Goal: Check status: Check status

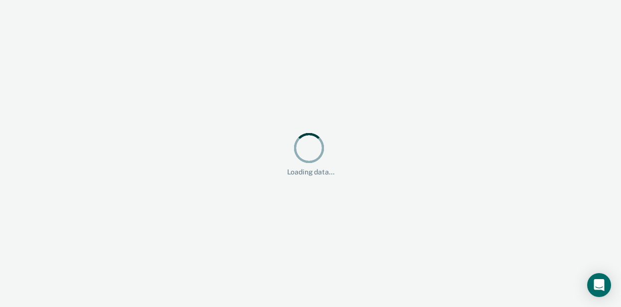
click at [379, 187] on div "Loading data..." at bounding box center [310, 153] width 621 height 307
click at [379, 186] on div "Loading data..." at bounding box center [310, 153] width 621 height 307
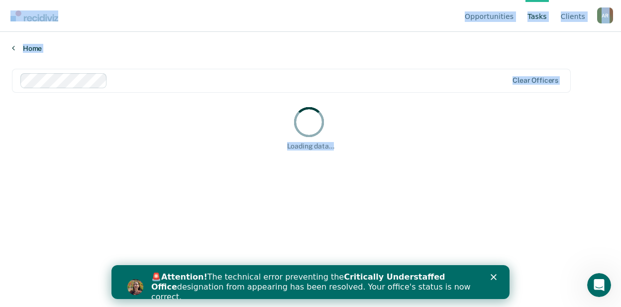
click at [33, 49] on link "Home" at bounding box center [311, 48] width 598 height 9
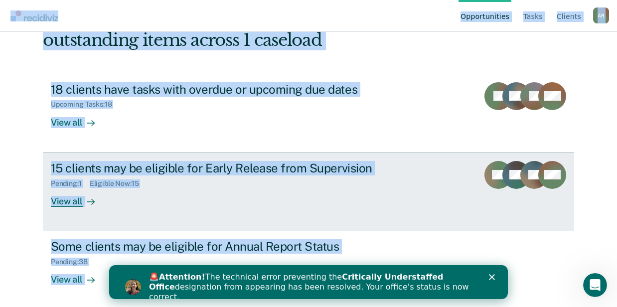
scroll to position [76, 0]
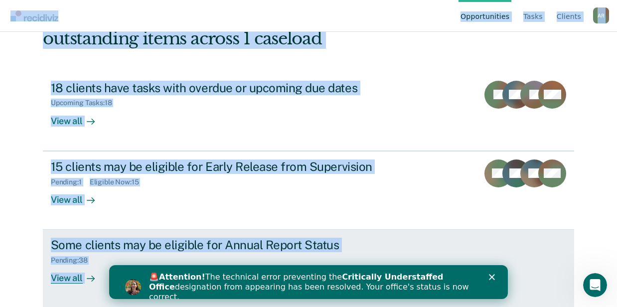
click at [69, 274] on div "View all" at bounding box center [79, 273] width 56 height 19
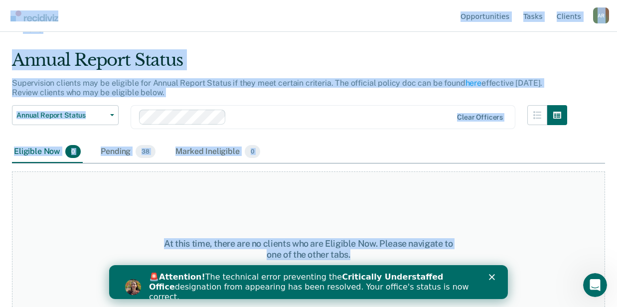
scroll to position [38, 0]
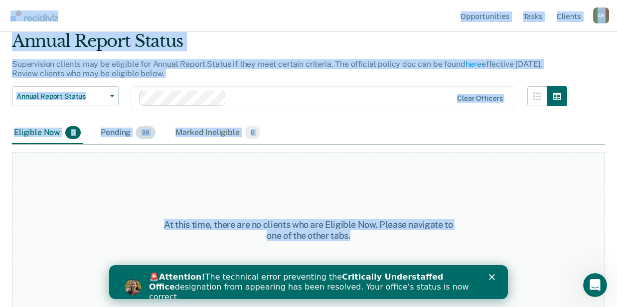
click at [116, 130] on div "Pending 38" at bounding box center [128, 133] width 59 height 22
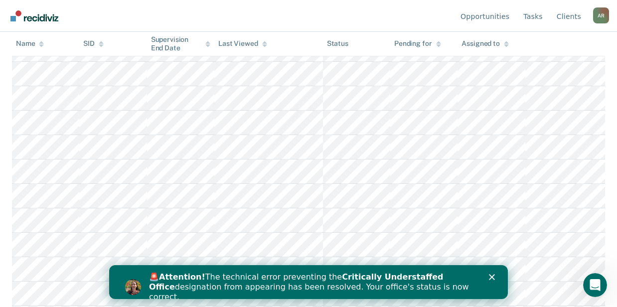
scroll to position [827, 0]
drag, startPoint x: 619, startPoint y: 68, endPoint x: 1, endPoint y: 10, distance: 620.7
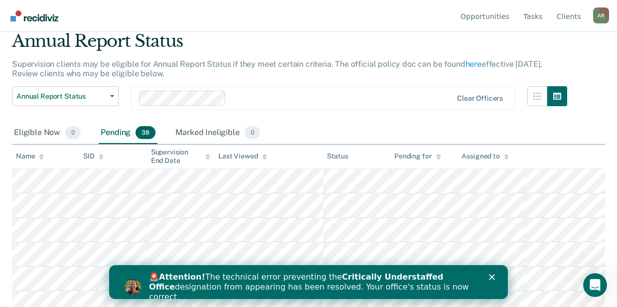
scroll to position [0, 0]
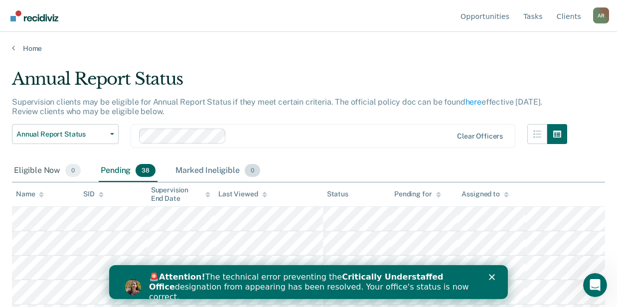
click at [226, 172] on div "Marked Ineligible 0" at bounding box center [217, 171] width 89 height 22
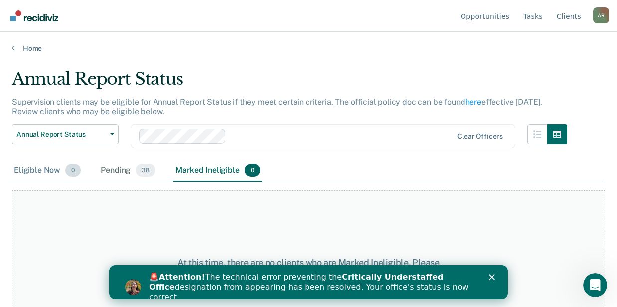
click at [35, 173] on div "Eligible Now 0" at bounding box center [47, 171] width 71 height 22
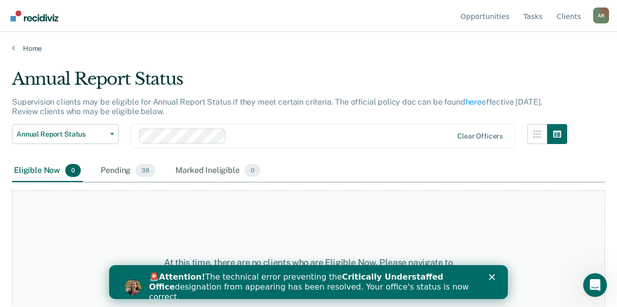
drag, startPoint x: 35, startPoint y: 173, endPoint x: 51, endPoint y: 174, distance: 15.4
click at [51, 174] on div "Eligible Now 0" at bounding box center [47, 171] width 71 height 22
click at [49, 170] on div "Eligible Now 0" at bounding box center [47, 171] width 71 height 22
click at [101, 171] on div "Pending 38" at bounding box center [128, 171] width 59 height 22
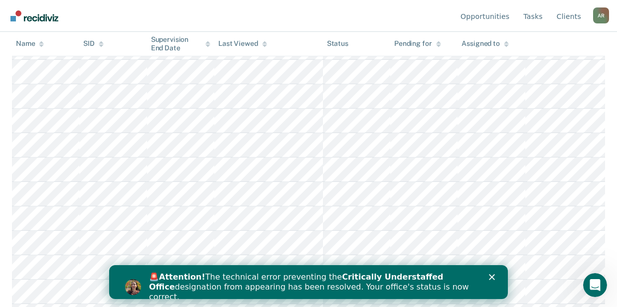
scroll to position [827, 0]
click at [491, 278] on icon "Close" at bounding box center [492, 277] width 6 height 6
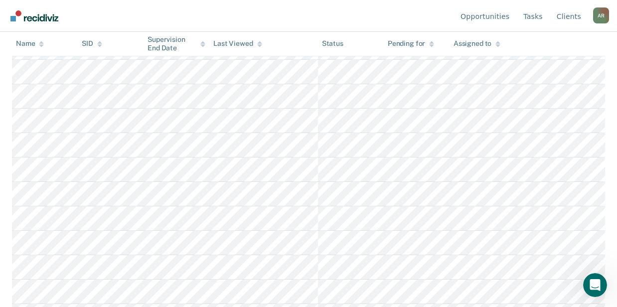
scroll to position [0, 0]
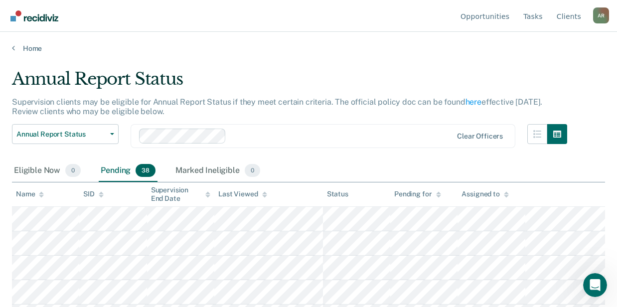
click at [263, 65] on main "Annual Report Status Supervision clients may be eligible for Annual Report Stat…" at bounding box center [308, 178] width 617 height 251
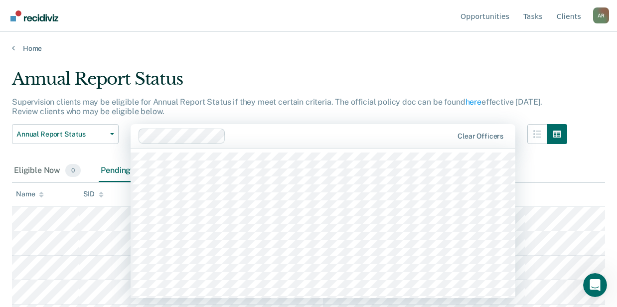
click at [314, 137] on div at bounding box center [341, 135] width 223 height 11
click at [293, 70] on div "Annual Report Status" at bounding box center [289, 83] width 555 height 28
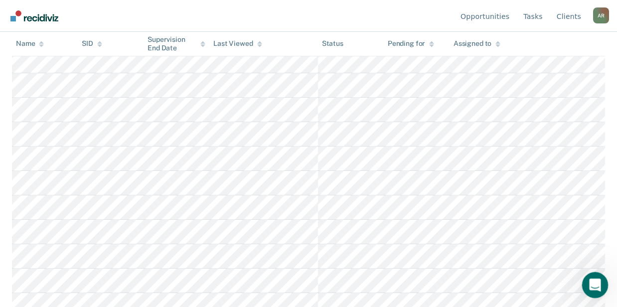
scroll to position [63, 0]
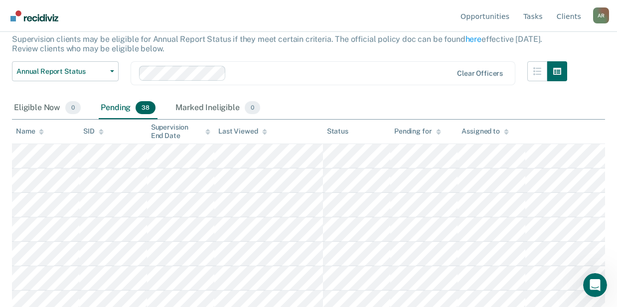
click at [278, 50] on div "Supervision clients may be eligible for Annual Report Status if they meet certa…" at bounding box center [289, 47] width 555 height 27
click at [111, 107] on div "Pending 38" at bounding box center [128, 108] width 59 height 22
